Goal: Task Accomplishment & Management: Manage account settings

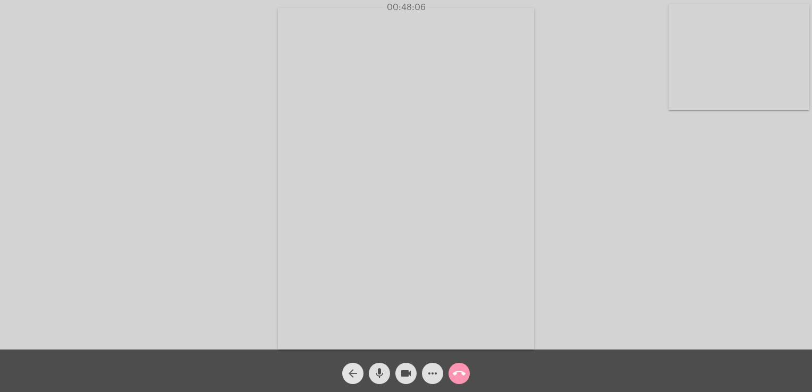
click at [353, 374] on mat-icon "arrow_back" at bounding box center [353, 373] width 13 height 13
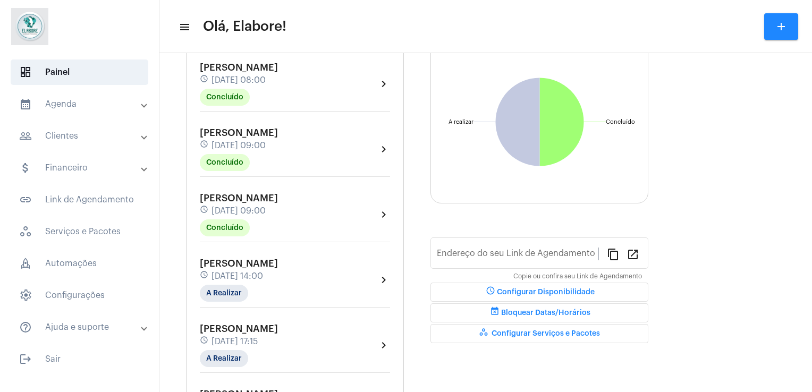
type input "[URL][DOMAIN_NAME]"
click at [223, 287] on mat-chip "A Realizar" at bounding box center [224, 293] width 48 height 17
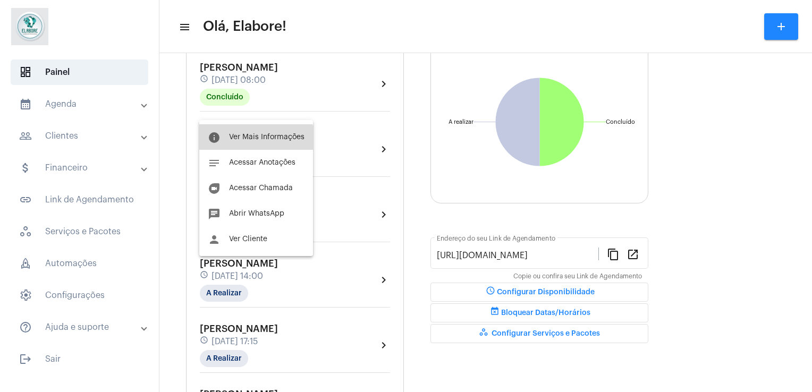
click at [235, 142] on button "info Ver Mais Informações" at bounding box center [256, 137] width 114 height 26
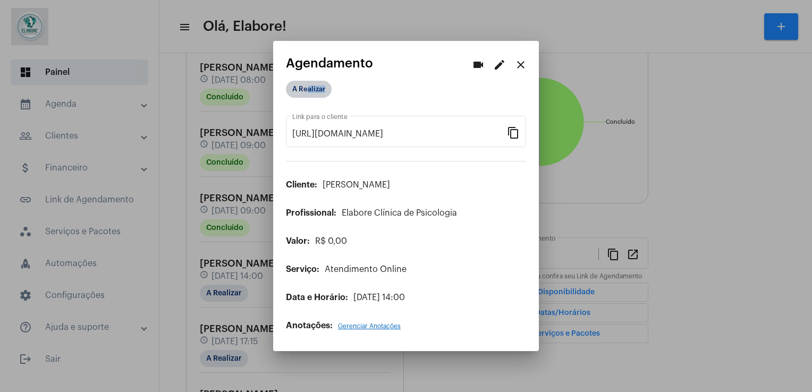
click at [306, 98] on div "A Realizar" at bounding box center [406, 92] width 240 height 22
click at [306, 98] on mat-chip "A Realizar" at bounding box center [309, 89] width 46 height 17
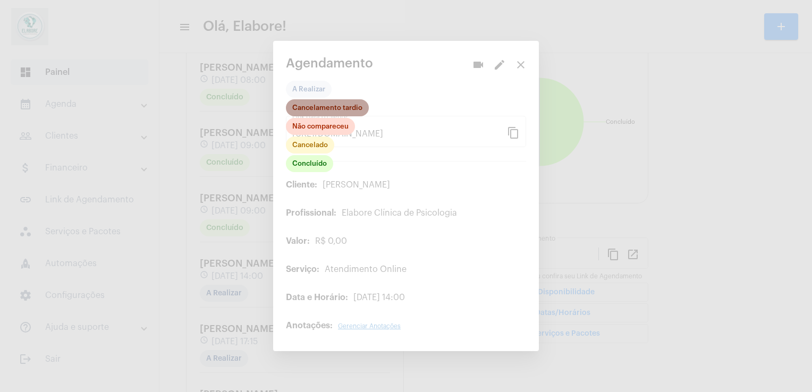
click at [320, 107] on mat-chip "Cancelamento tardio" at bounding box center [327, 107] width 83 height 17
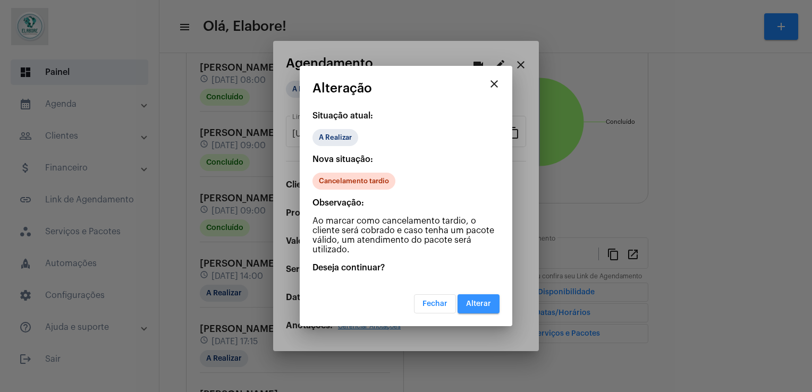
click at [484, 296] on button "Alterar" at bounding box center [479, 303] width 42 height 19
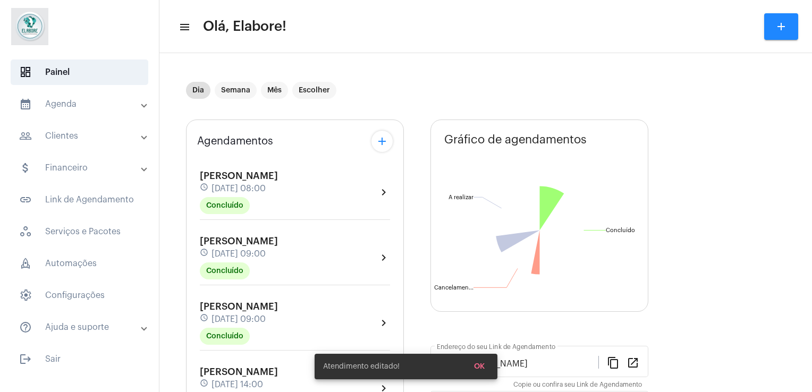
click at [293, 299] on div "[PERSON_NAME] schedule [DATE] 09:00 Concluído chevron_right" at bounding box center [295, 326] width 196 height 55
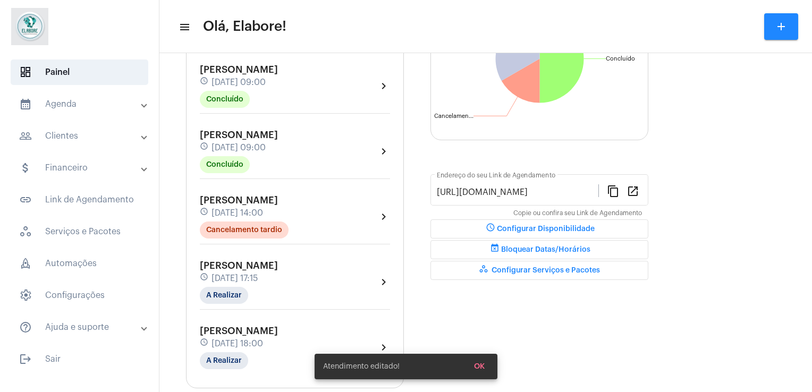
scroll to position [172, 0]
click at [230, 291] on mat-chip "A Realizar" at bounding box center [224, 294] width 48 height 17
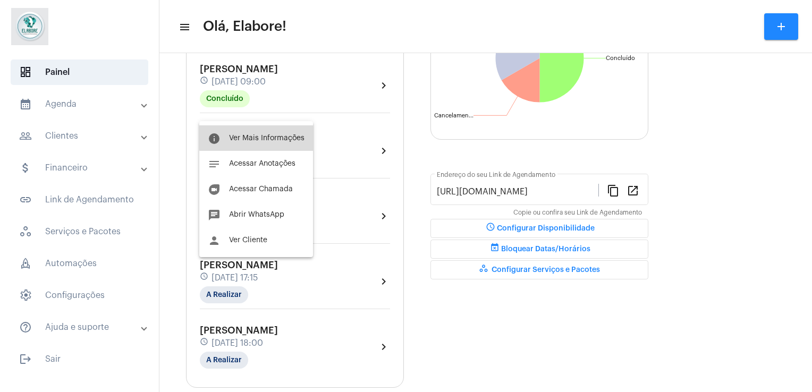
click at [260, 130] on button "info Ver Mais Informações" at bounding box center [256, 138] width 114 height 26
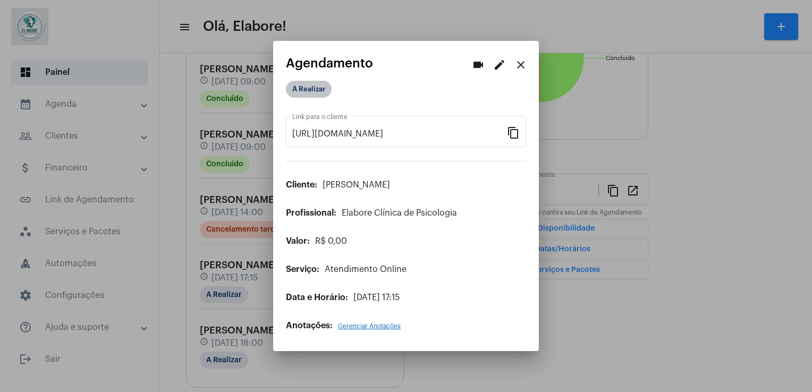
click at [314, 94] on mat-chip "A Realizar" at bounding box center [309, 89] width 46 height 17
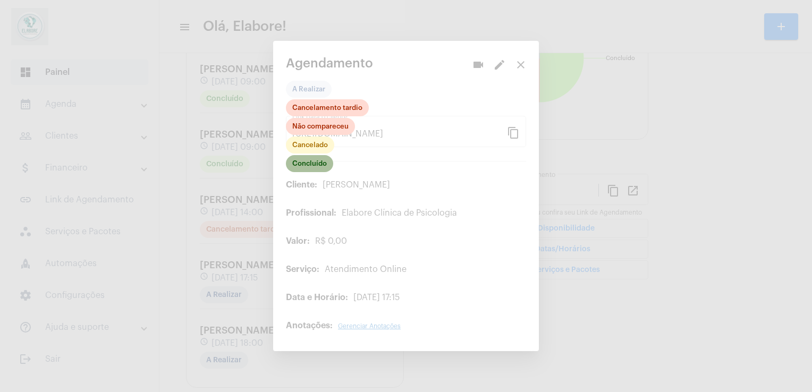
click at [308, 160] on mat-chip "Concluído" at bounding box center [309, 163] width 47 height 17
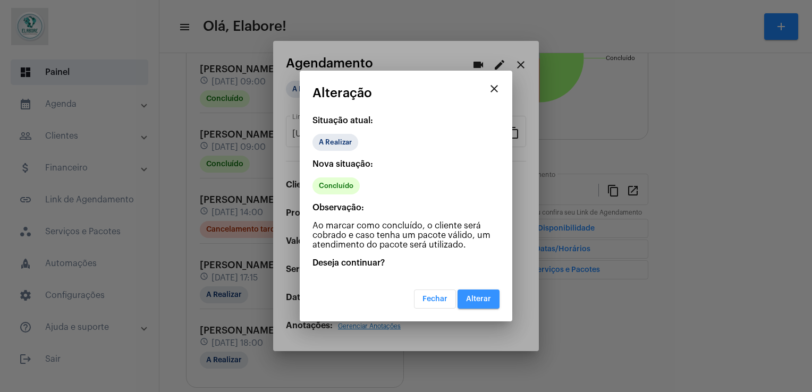
click at [485, 303] on button "Alterar" at bounding box center [479, 299] width 42 height 19
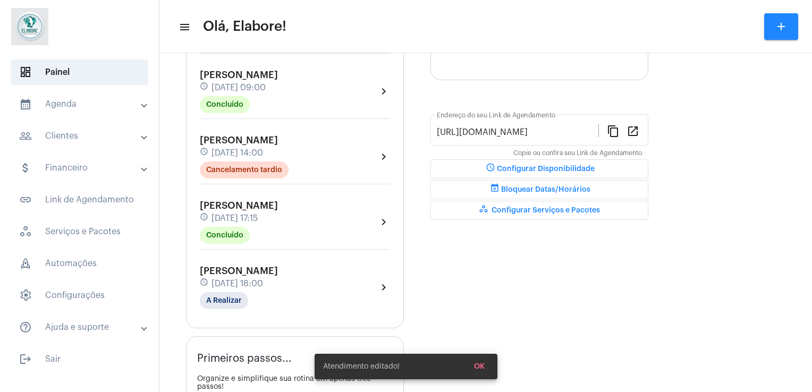
scroll to position [236, 0]
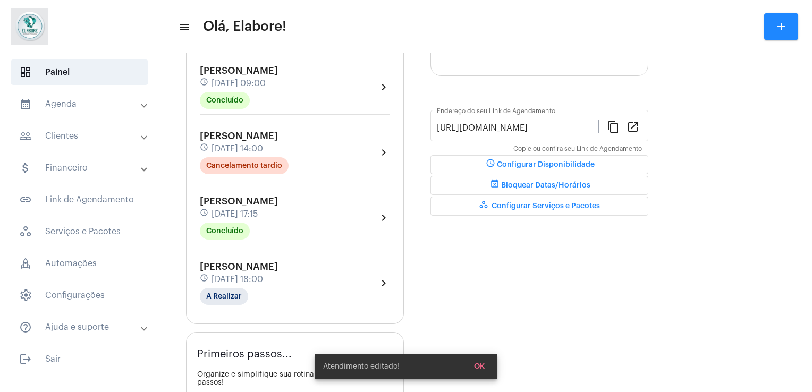
click at [278, 291] on div "[PERSON_NAME] Moura schedule [DATE] 18:00 A Realizar" at bounding box center [239, 283] width 78 height 44
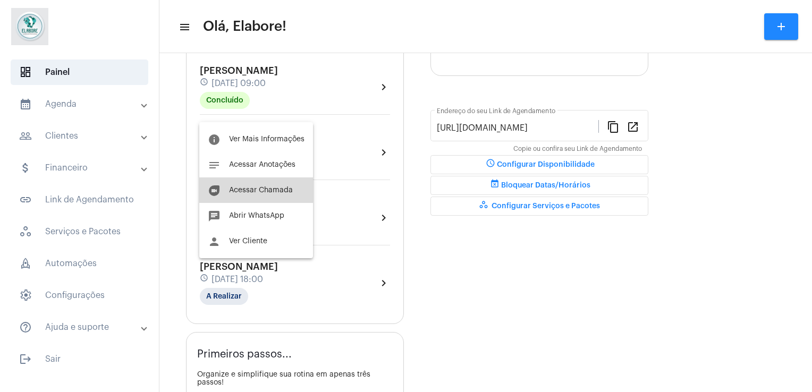
click at [264, 187] on span "Acessar Chamada" at bounding box center [261, 190] width 64 height 7
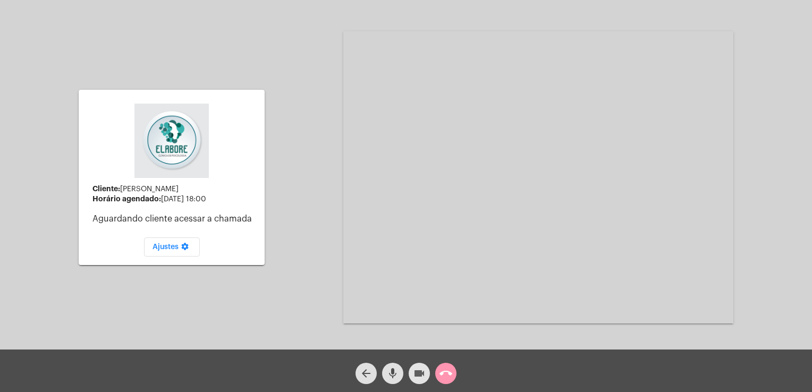
click at [413, 376] on mat-icon "videocam" at bounding box center [419, 373] width 13 height 13
click at [391, 375] on mat-icon "mic" at bounding box center [392, 373] width 13 height 13
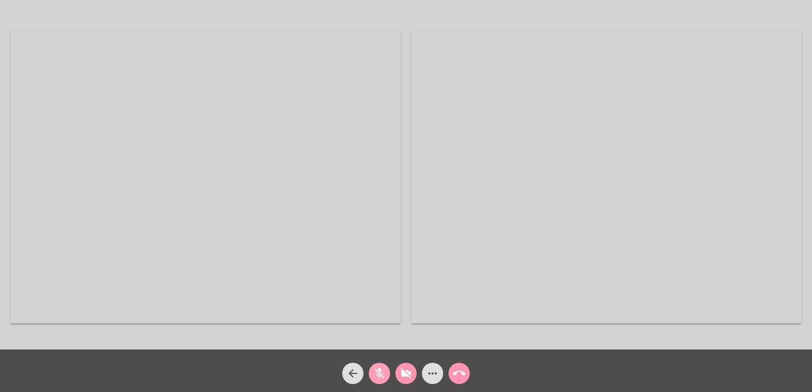
click at [385, 377] on mat-icon "mic_off" at bounding box center [379, 373] width 13 height 13
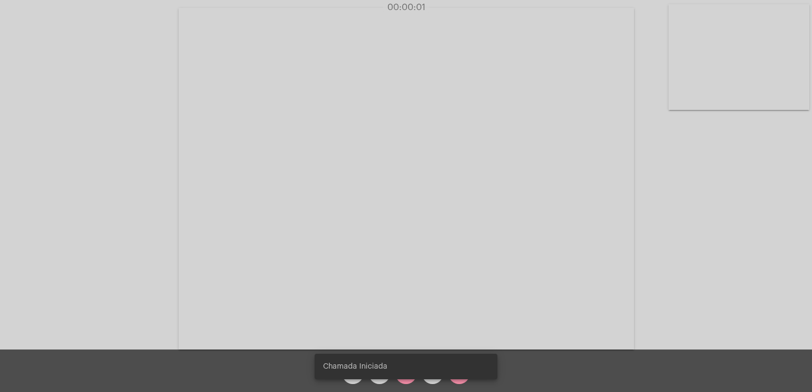
click at [402, 382] on div "Chamada Iniciada" at bounding box center [406, 366] width 208 height 51
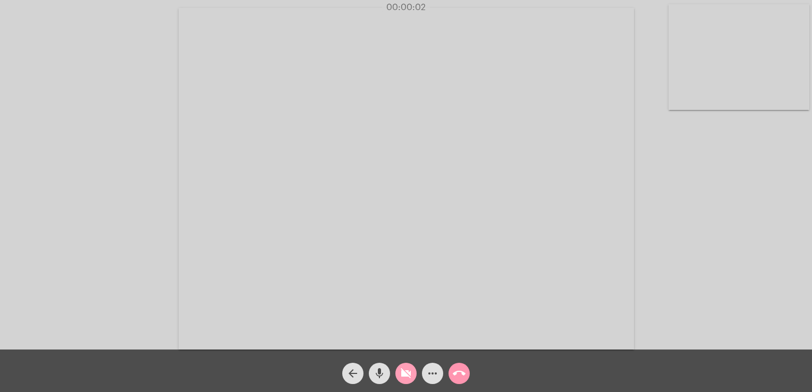
click at [402, 382] on span "videocam_off" at bounding box center [406, 373] width 13 height 21
